Goal: Information Seeking & Learning: Learn about a topic

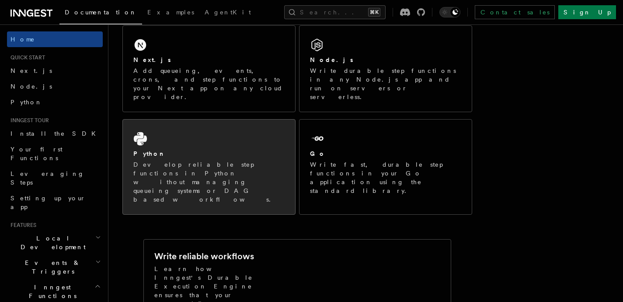
scroll to position [136, 0]
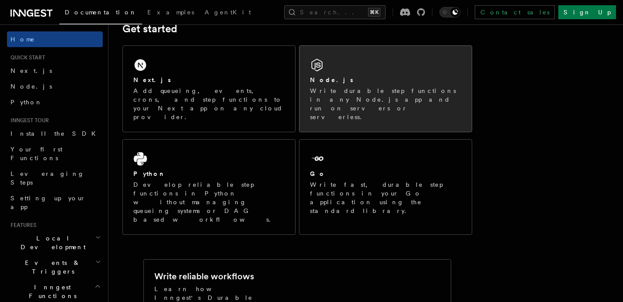
click at [323, 77] on h2 "Node.js" at bounding box center [331, 80] width 43 height 9
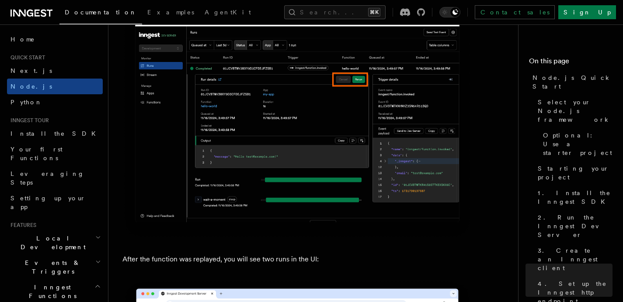
scroll to position [3940, 0]
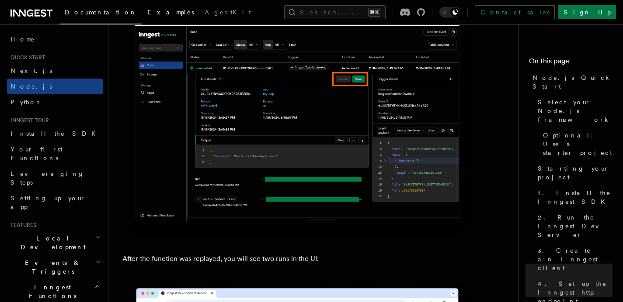
click at [142, 8] on link "Examples" at bounding box center [170, 13] width 57 height 21
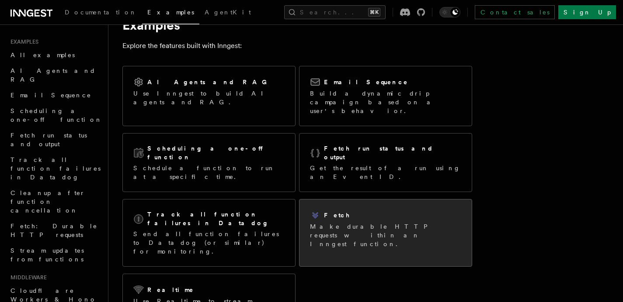
scroll to position [38, 0]
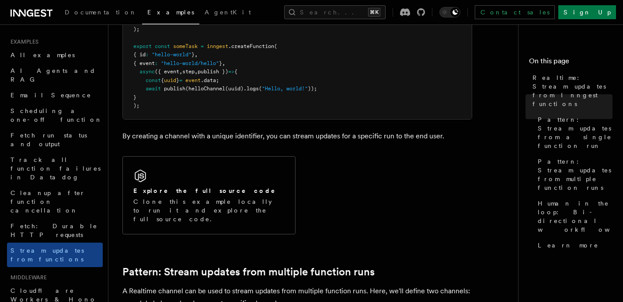
scroll to position [649, 0]
